Goal: Communication & Community: Participate in discussion

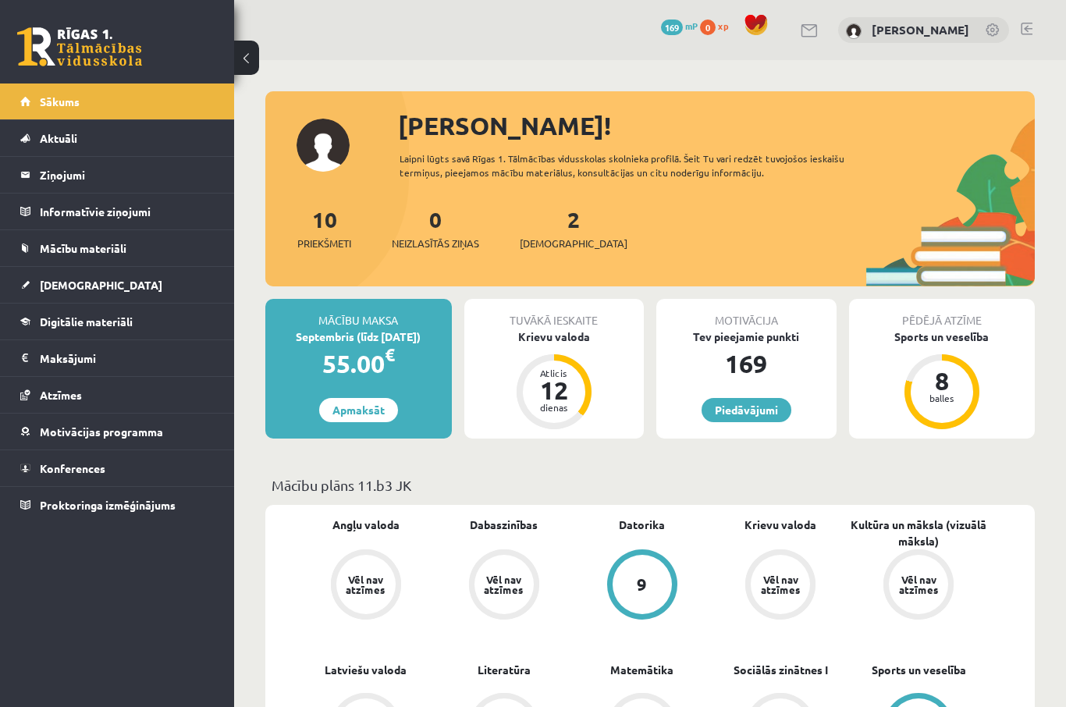
scroll to position [-12, 0]
click at [197, 185] on legend "Ziņojumi 1" at bounding box center [127, 175] width 175 height 36
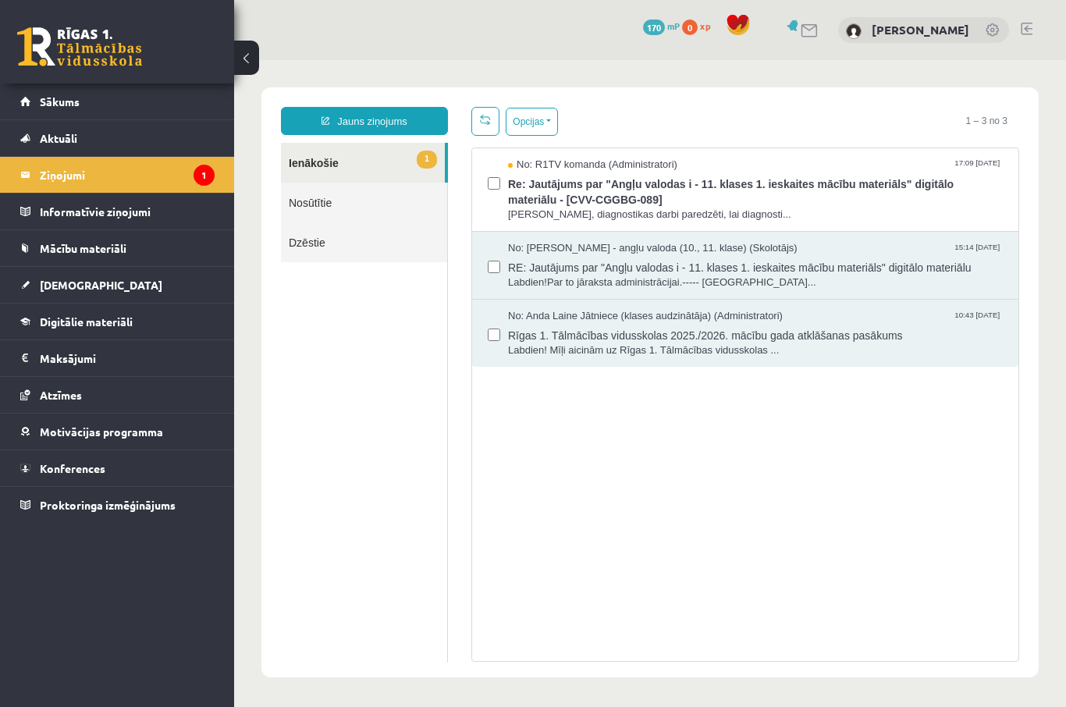
click at [815, 212] on span "Labdien, Veronika, diagnostikas darbi paredzēti, lai diagnosti..." at bounding box center [755, 215] width 495 height 15
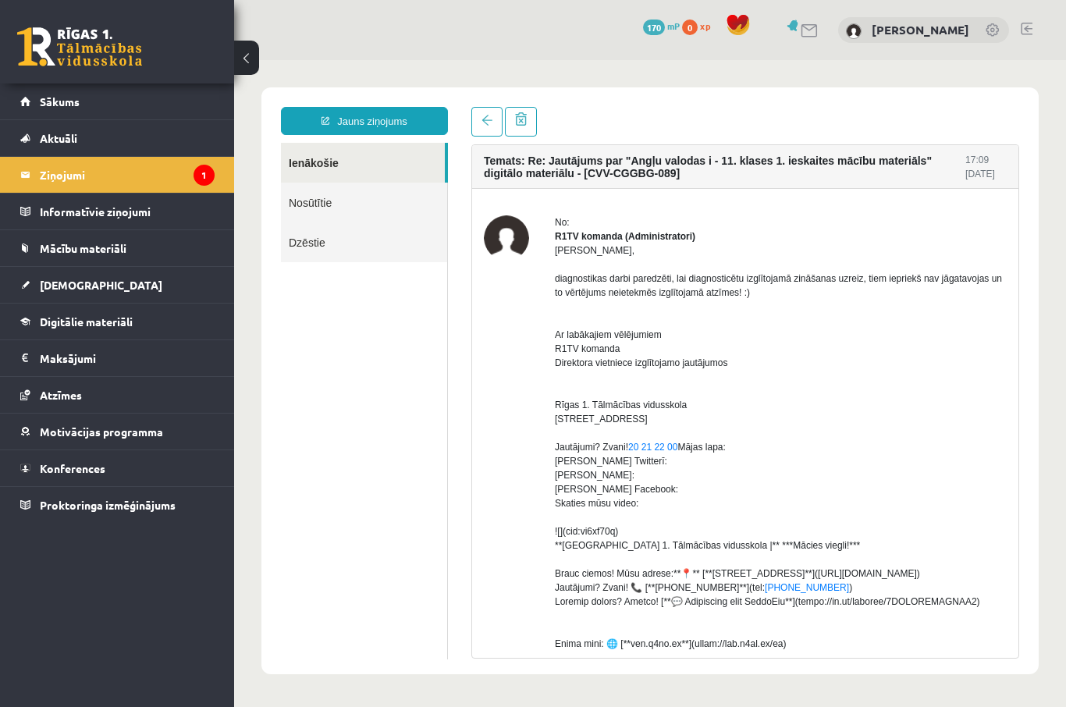
click at [173, 114] on link "Sākums" at bounding box center [117, 102] width 194 height 36
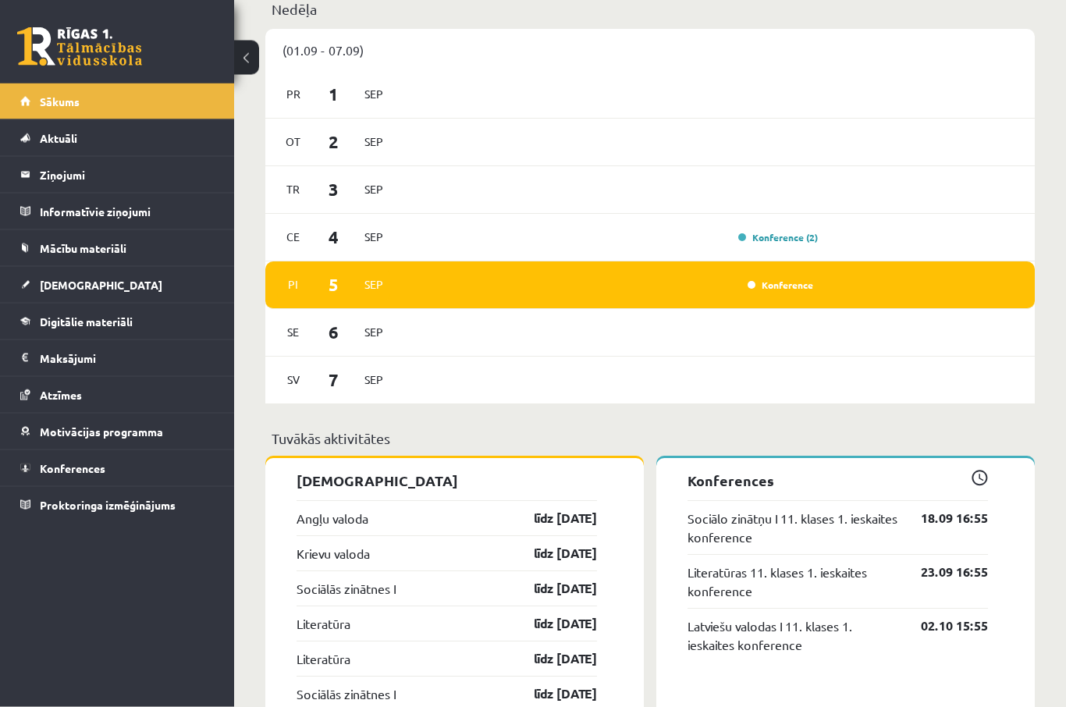
scroll to position [839, 0]
click at [795, 286] on link "Konference" at bounding box center [781, 285] width 66 height 12
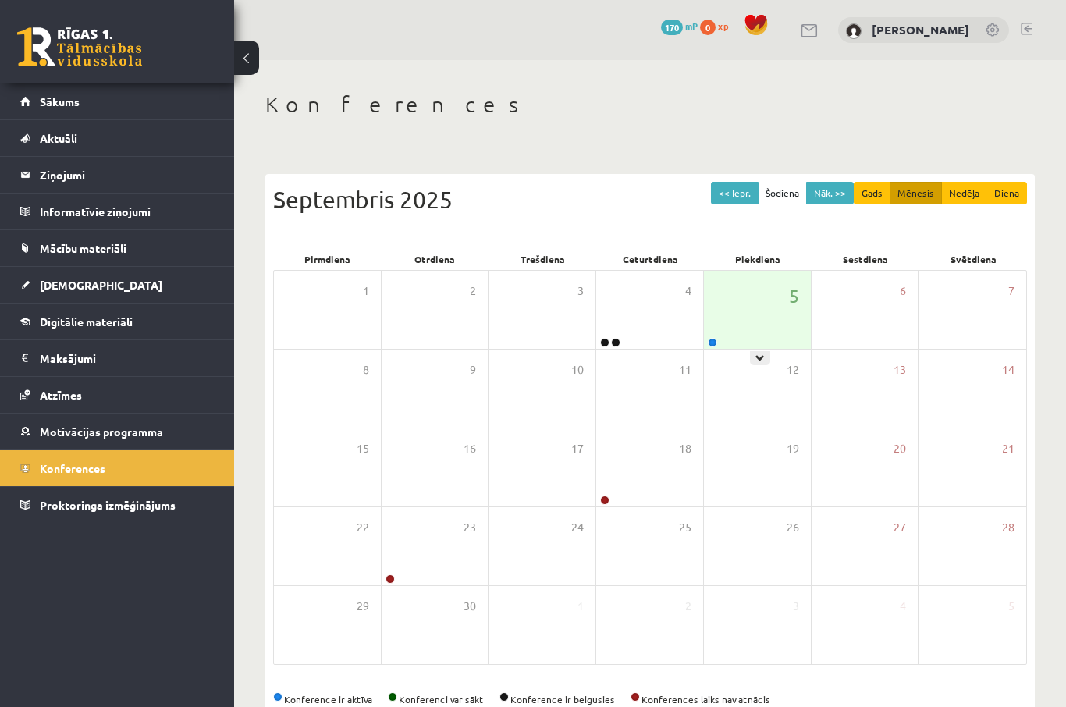
click at [766, 354] on div at bounding box center [760, 358] width 20 height 14
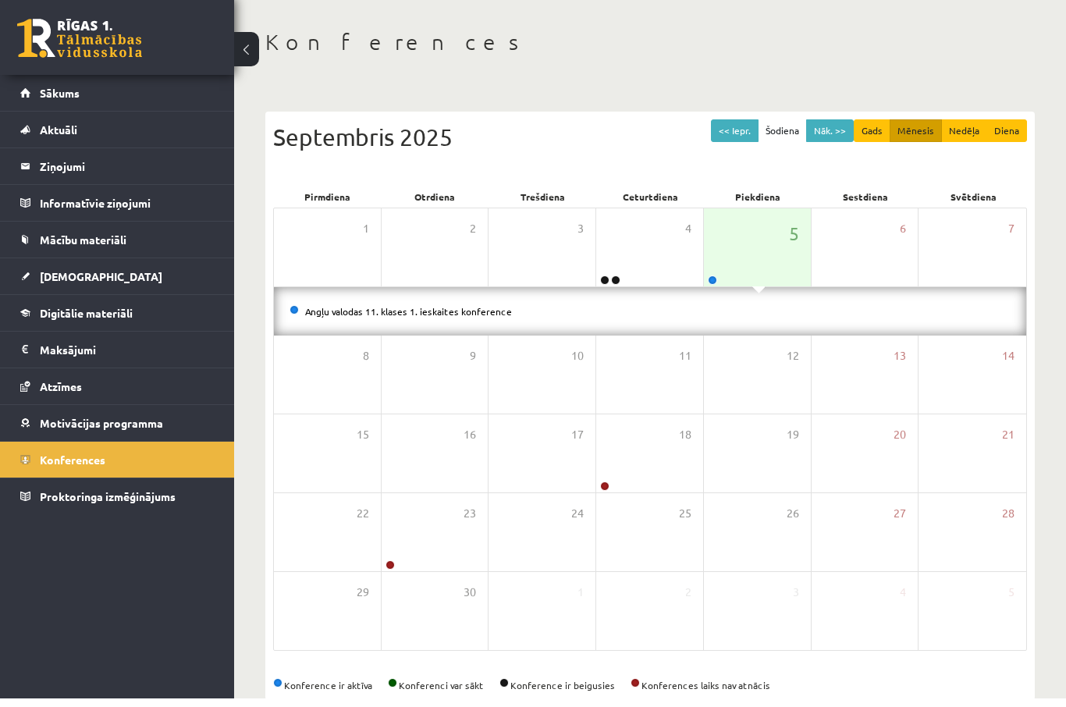
scroll to position [52, 0]
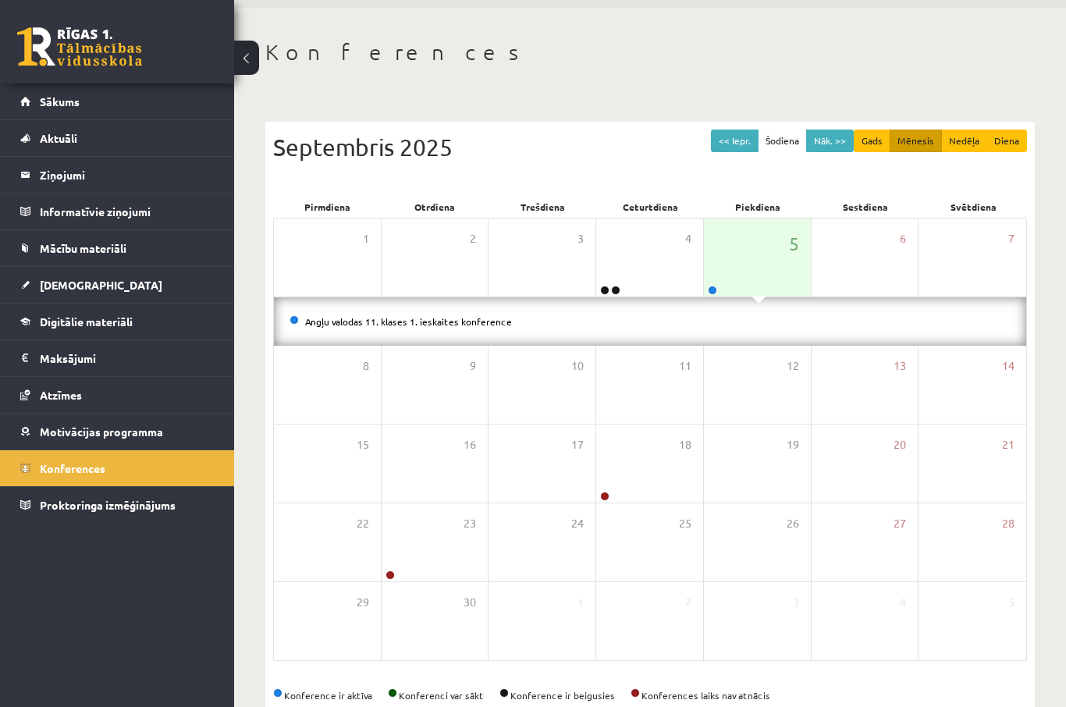
click at [432, 324] on link "Angļu valodas 11. klases 1. ieskaites konference" at bounding box center [408, 321] width 207 height 12
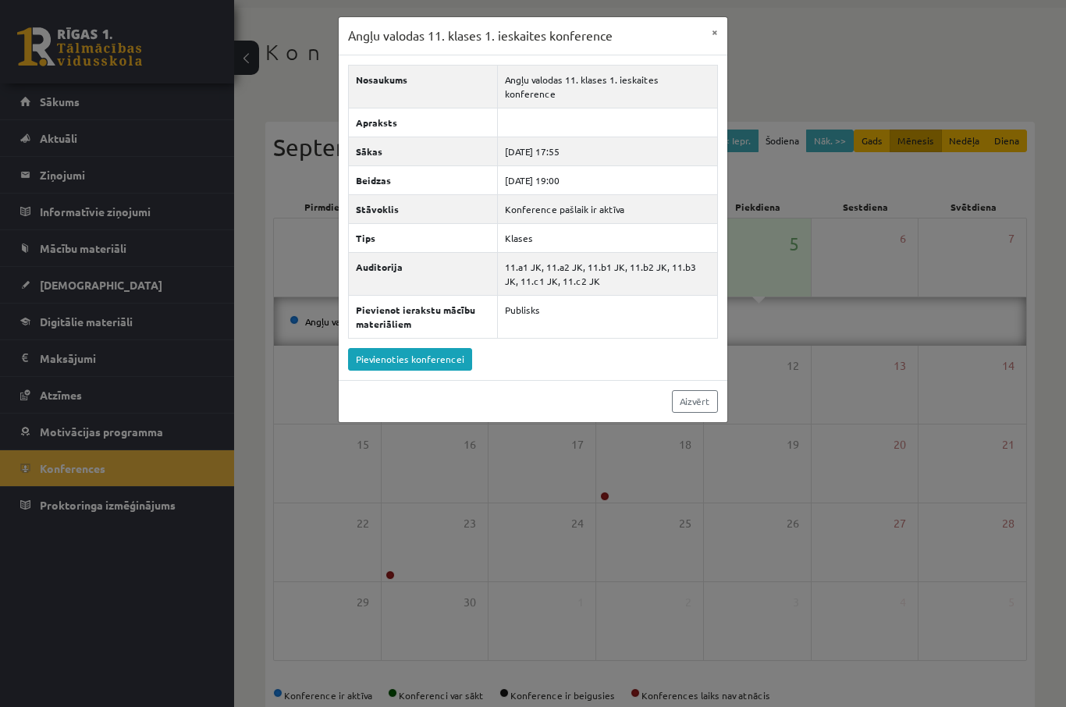
click at [426, 348] on link "Pievienoties konferencei" at bounding box center [410, 359] width 124 height 23
